Goal: Find specific page/section: Find specific page/section

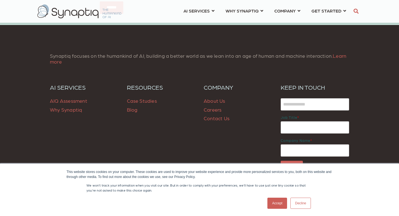
scroll to position [838, 0]
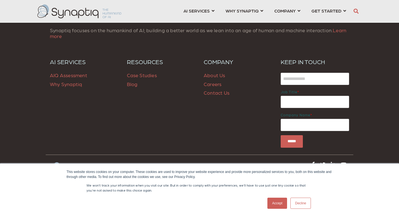
click at [214, 83] on link "Careers" at bounding box center [213, 84] width 18 height 6
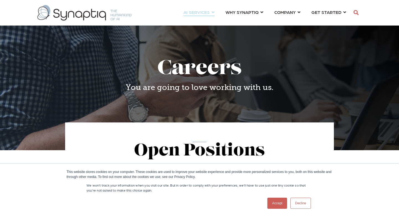
click at [213, 12] on link "AI SERVICES ⇲ By Industry Construction & Real Estate Healthcare Legal Governmen…" at bounding box center [198, 12] width 31 height 10
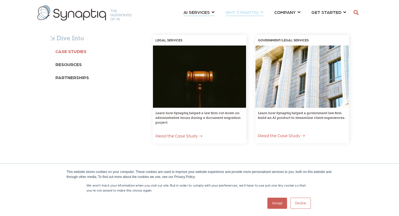
click at [81, 51] on b "Case Studies" at bounding box center [70, 50] width 31 height 5
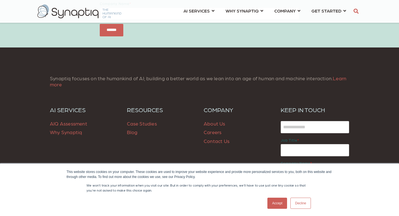
scroll to position [557, 0]
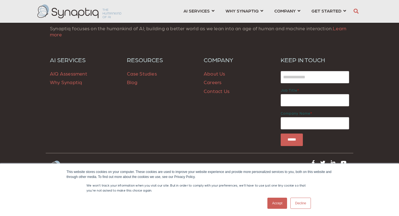
click at [220, 84] on link "Careers" at bounding box center [213, 82] width 18 height 6
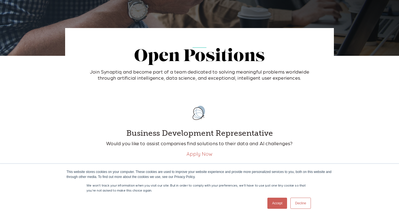
scroll to position [107, 0]
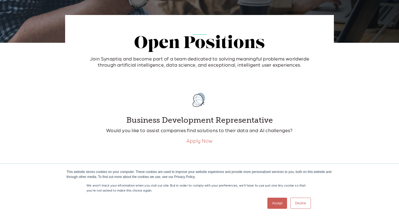
click at [296, 203] on link "Decline" at bounding box center [300, 202] width 21 height 11
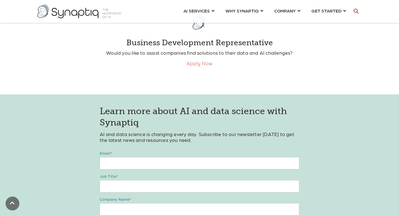
scroll to position [184, 0]
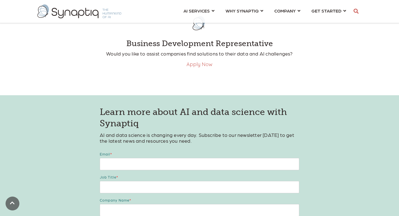
click at [202, 67] on link "Apply Now" at bounding box center [200, 64] width 26 height 6
